Goal: Transaction & Acquisition: Purchase product/service

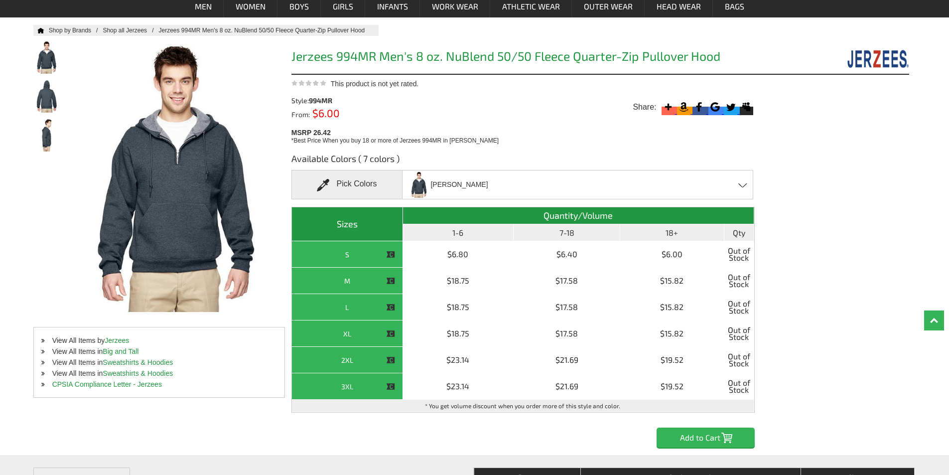
scroll to position [100, 0]
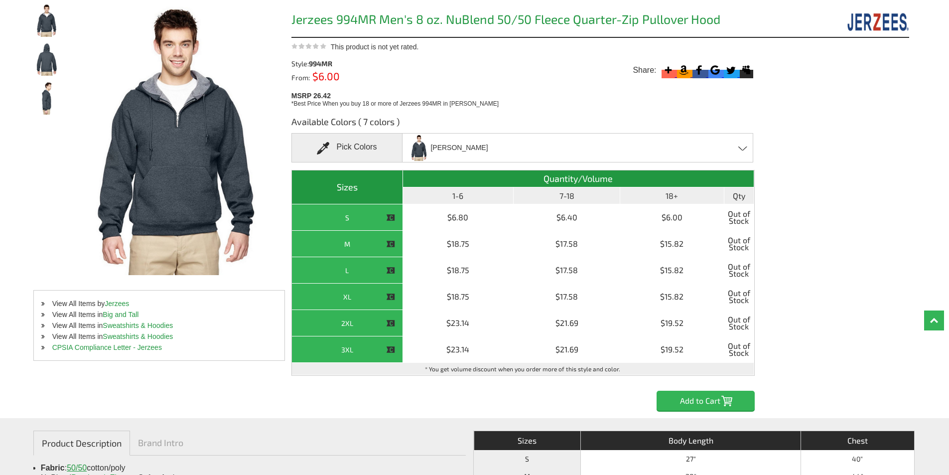
click at [742, 149] on span at bounding box center [742, 148] width 9 height 4
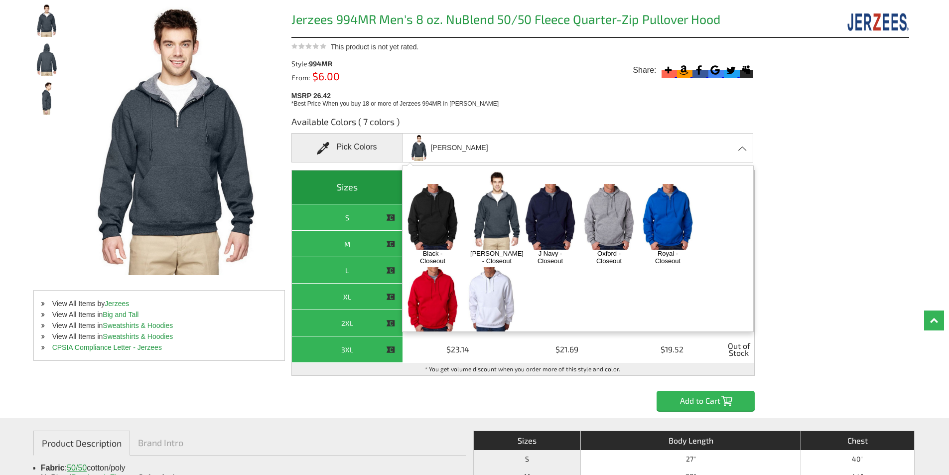
click at [615, 202] on img at bounding box center [609, 216] width 52 height 65
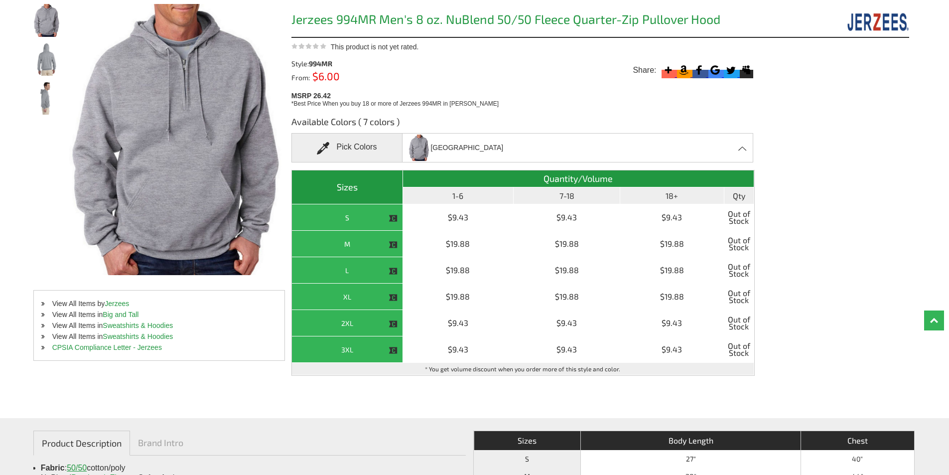
click at [486, 152] on div "[GEOGRAPHIC_DATA] Black - Closeout [PERSON_NAME] - Closeout J Navy - Closeout O…" at bounding box center [577, 147] width 351 height 29
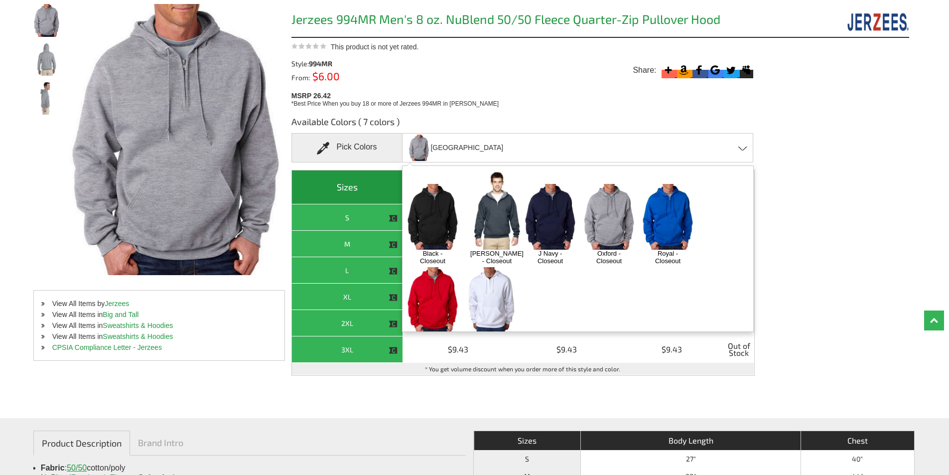
click at [440, 195] on img at bounding box center [432, 216] width 52 height 65
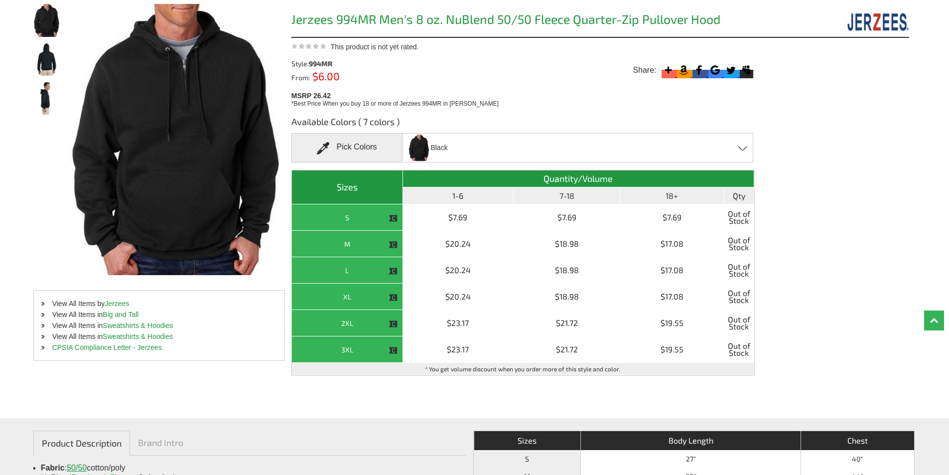
click at [451, 157] on div "Black Black - Closeout [PERSON_NAME] - Closeout J Navy - Closeout Oxford - Clos…" at bounding box center [577, 147] width 351 height 29
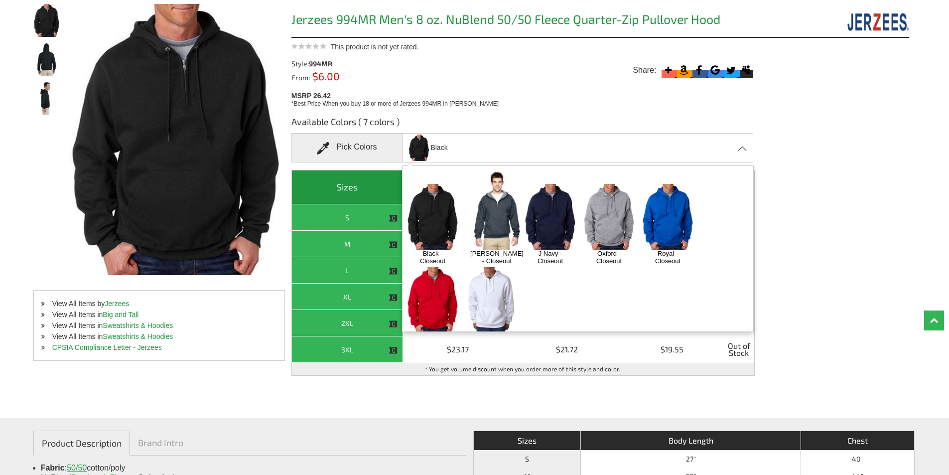
click at [541, 208] on img at bounding box center [550, 216] width 52 height 65
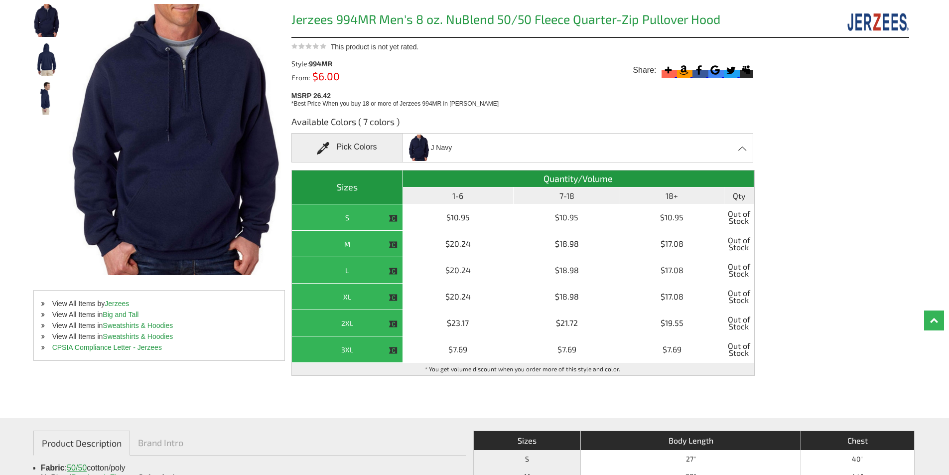
click at [458, 154] on div "J Navy Black - Closeout [PERSON_NAME] - Closeout J Navy - Closeout Oxford - Clo…" at bounding box center [577, 147] width 351 height 29
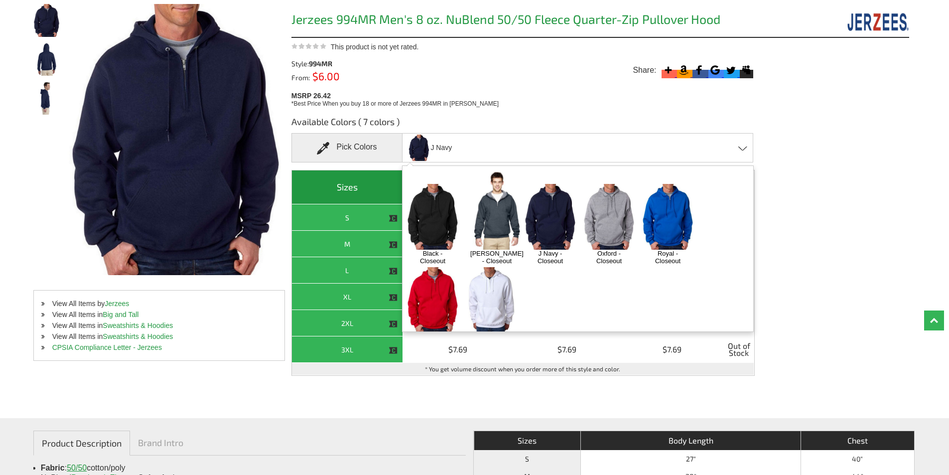
click at [495, 211] on img at bounding box center [496, 209] width 63 height 79
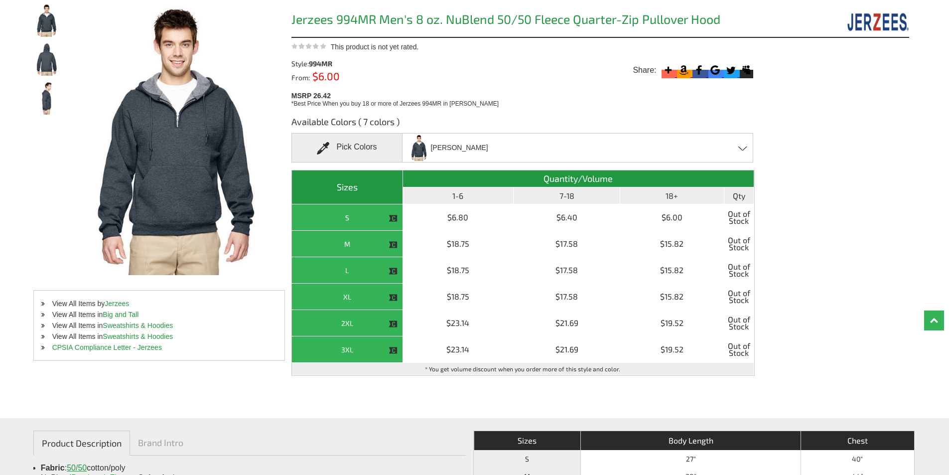
click at [492, 152] on div "Black [PERSON_NAME] - Closeout [PERSON_NAME] - Closeout J Navy - Closeout Oxfor…" at bounding box center [577, 147] width 351 height 29
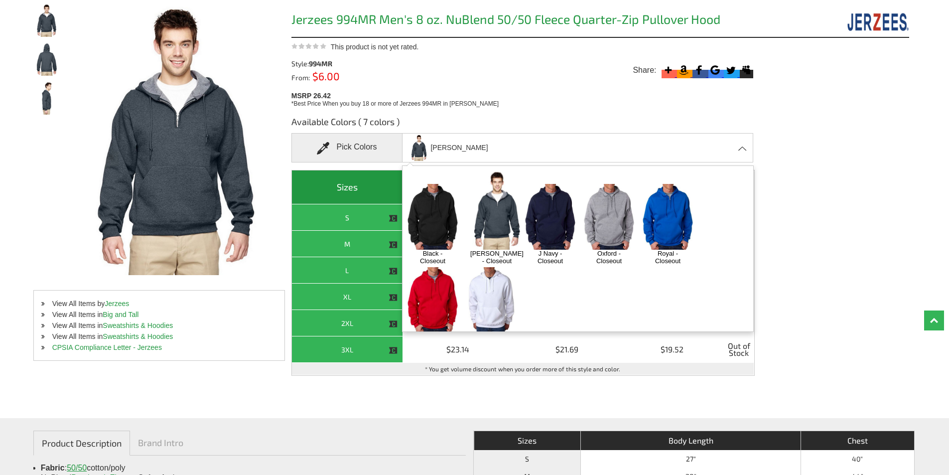
click at [438, 288] on img at bounding box center [432, 299] width 52 height 65
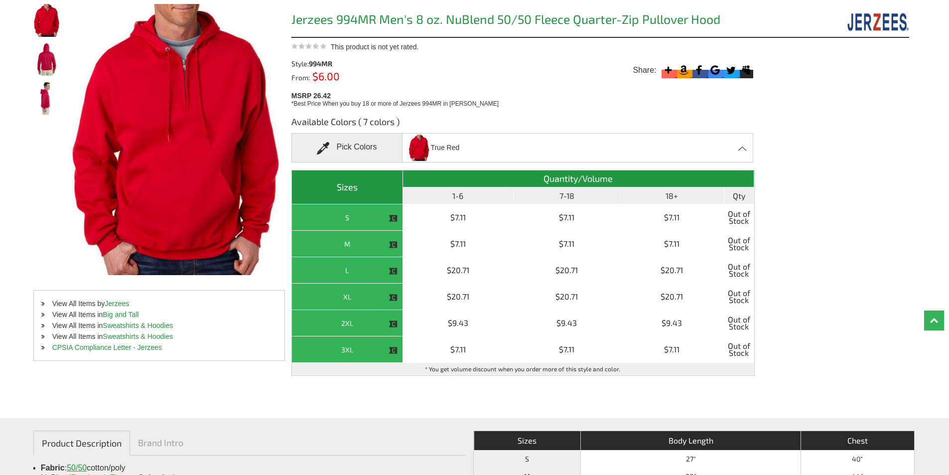
click at [467, 151] on div "True Red Black - Closeout [PERSON_NAME] - Closeout J Navy - Closeout Oxford - C…" at bounding box center [577, 147] width 351 height 29
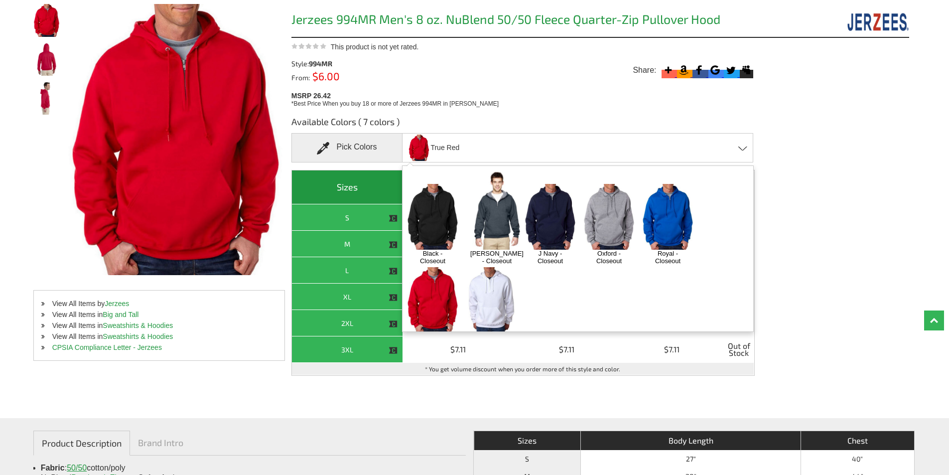
click at [494, 288] on img at bounding box center [491, 299] width 52 height 65
